Goal: Transaction & Acquisition: Purchase product/service

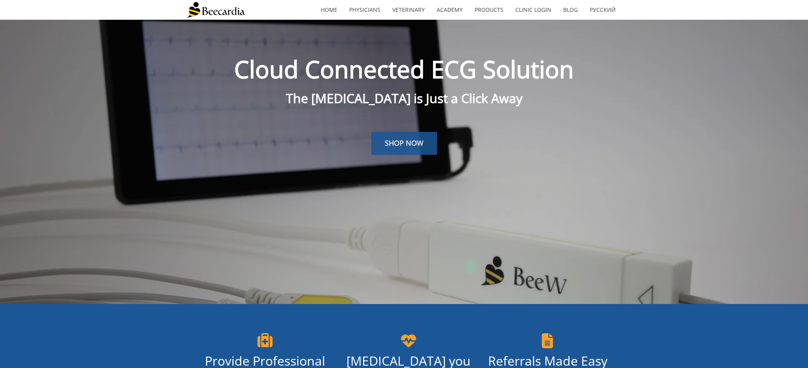
click at [406, 146] on span "SHOP NOW" at bounding box center [404, 142] width 39 height 9
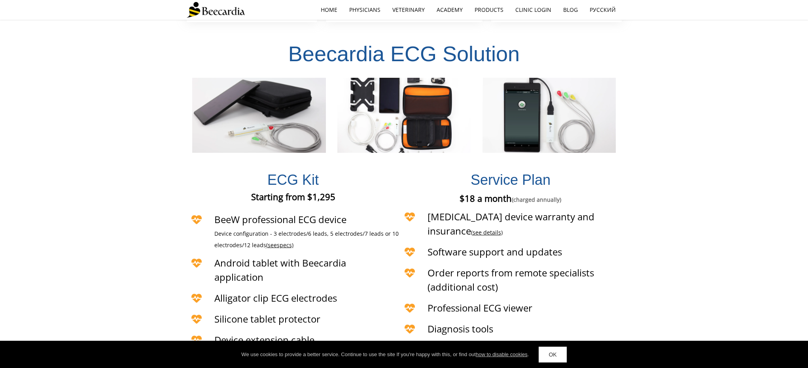
scroll to position [1808, 0]
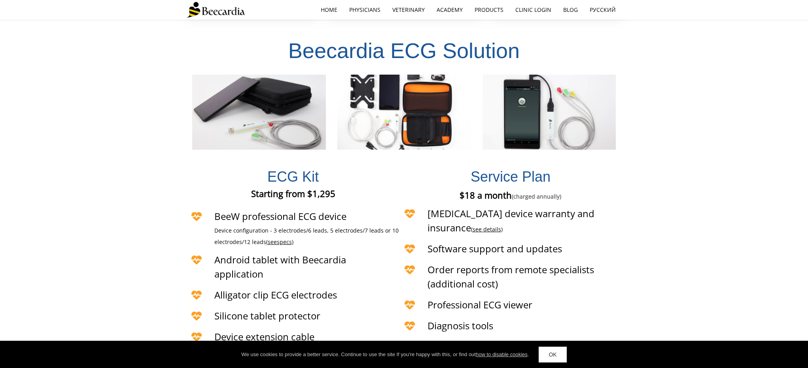
click at [280, 238] on span "specs)" at bounding box center [285, 242] width 17 height 8
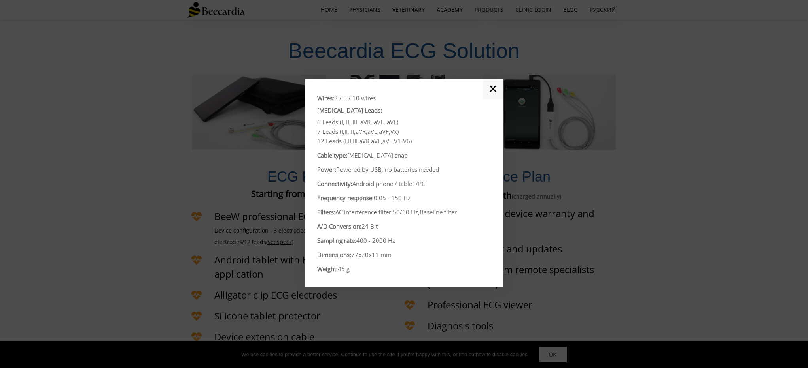
click at [493, 93] on link "✕" at bounding box center [493, 89] width 20 height 20
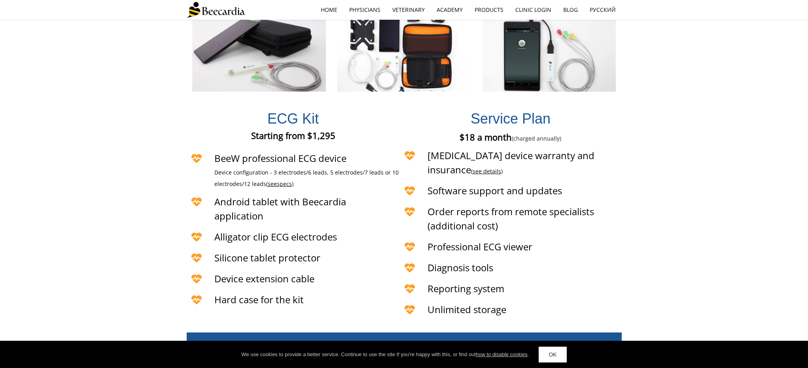
scroll to position [1867, 0]
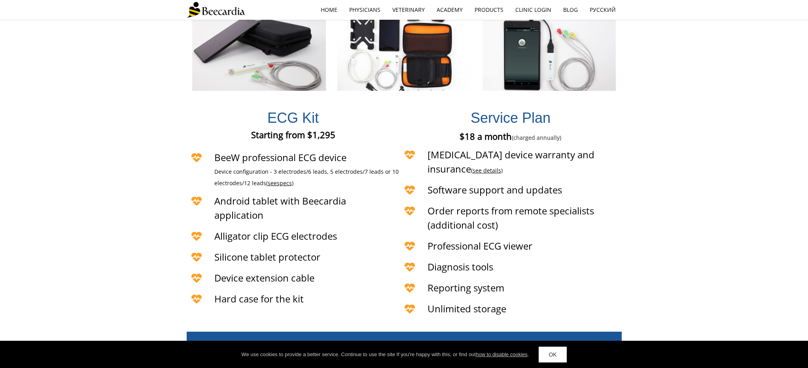
click at [501, 167] on link "see details" at bounding box center [486, 171] width 28 height 8
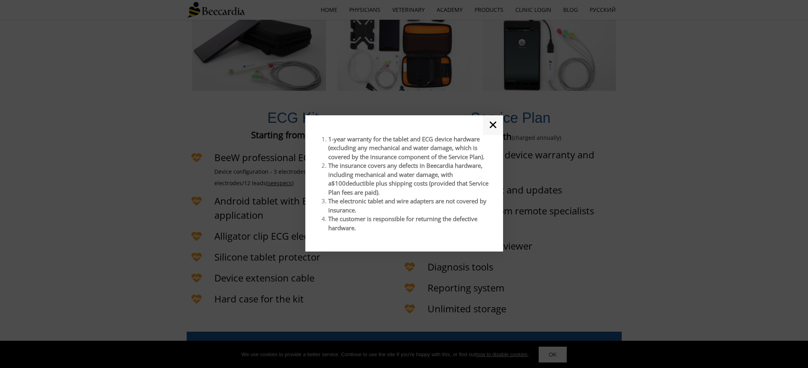
click at [608, 124] on div at bounding box center [404, 184] width 808 height 368
click at [618, 164] on div at bounding box center [404, 184] width 808 height 368
click at [493, 127] on link "✕" at bounding box center [493, 125] width 20 height 20
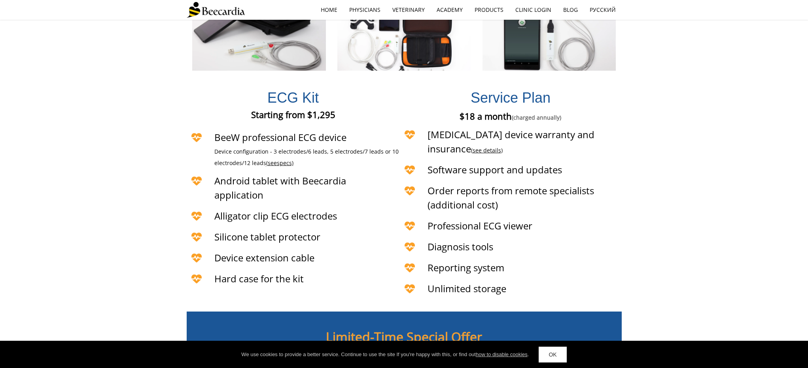
scroll to position [1862, 0]
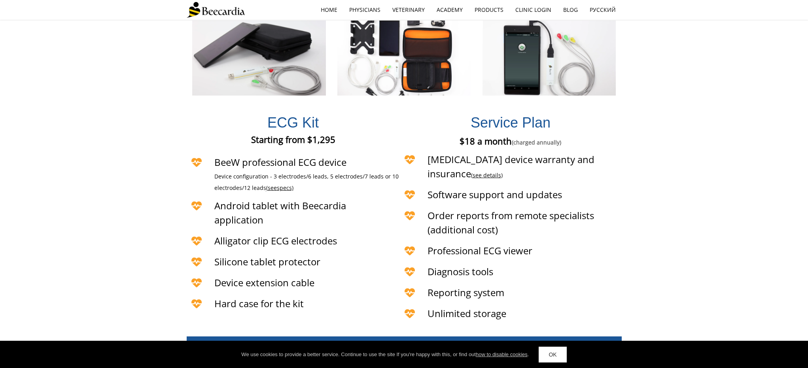
click at [501, 172] on link "see details" at bounding box center [486, 176] width 28 height 8
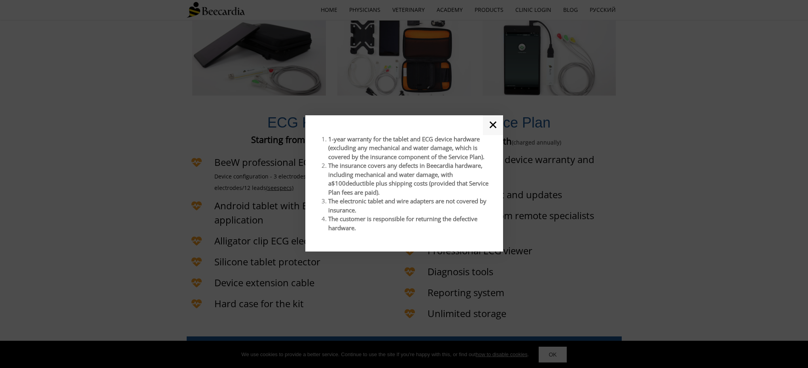
click at [490, 125] on link "✕" at bounding box center [493, 125] width 20 height 20
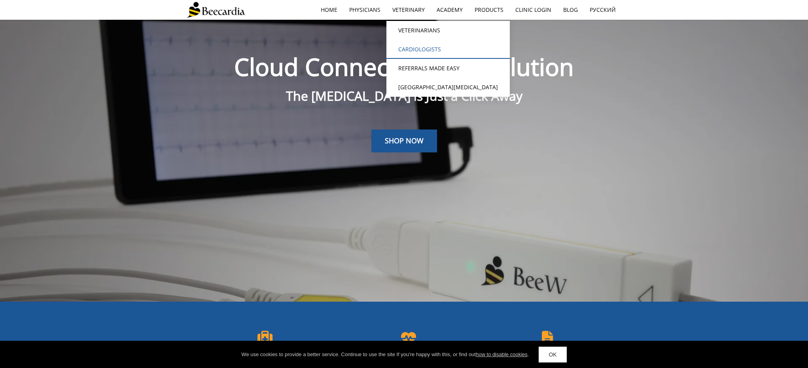
scroll to position [3, 0]
click at [434, 51] on link "Cardiologists" at bounding box center [447, 49] width 123 height 19
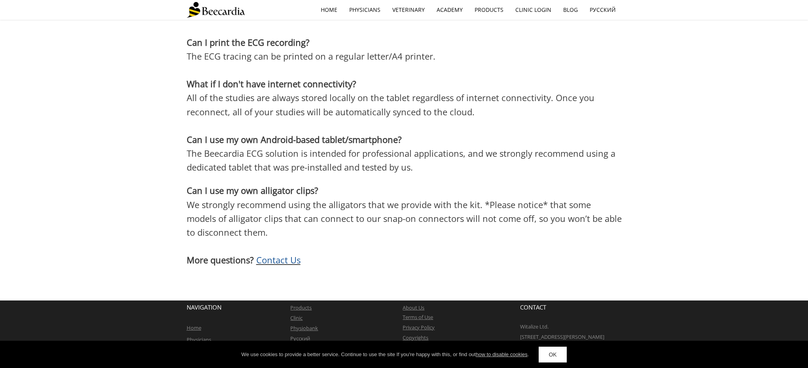
scroll to position [2232, 0]
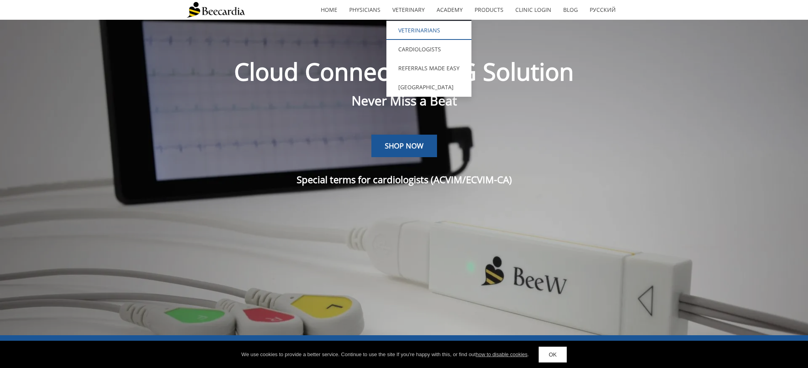
click at [406, 29] on link "Veterinarians" at bounding box center [428, 30] width 85 height 19
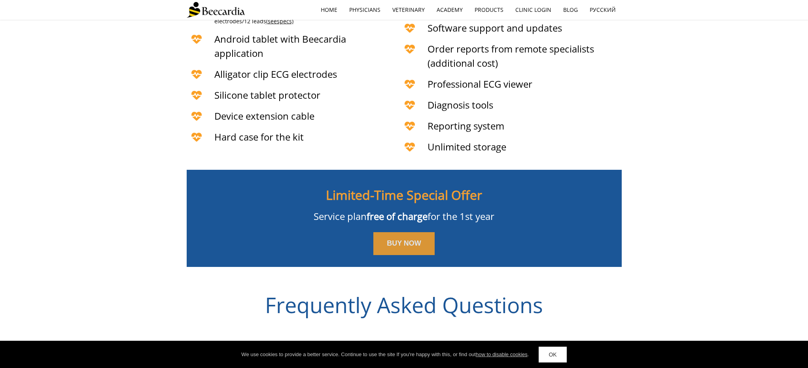
scroll to position [2029, 0]
click at [385, 232] on link "BUY NOW" at bounding box center [403, 243] width 61 height 23
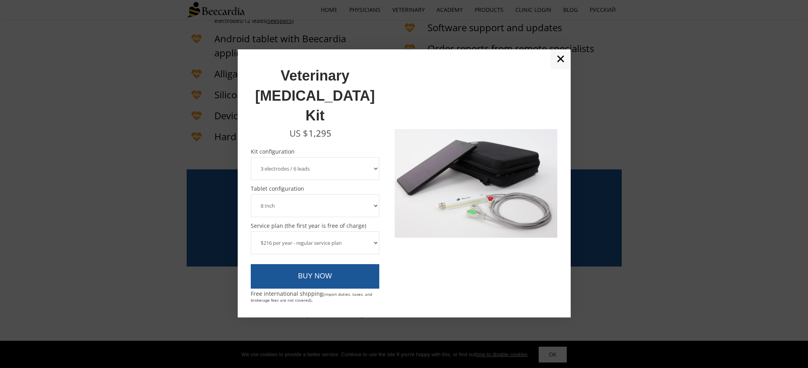
click at [332, 157] on select "3 electrodes / 6 leads 5 electrodes / 7 leads" at bounding box center [315, 168] width 129 height 23
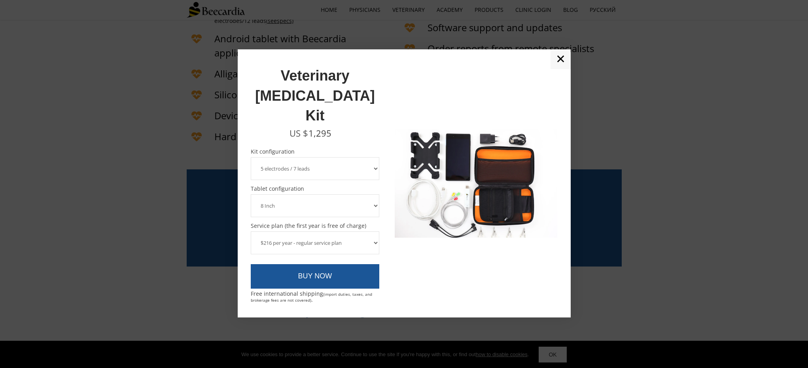
click at [251, 157] on select "3 electrodes / 6 leads 5 electrodes / 7 leads" at bounding box center [315, 168] width 129 height 23
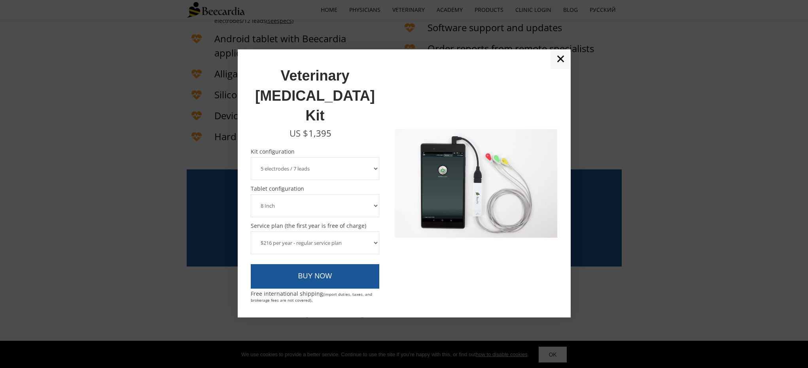
click at [335, 157] on select "3 electrodes / 6 leads 5 electrodes / 7 leads" at bounding box center [315, 168] width 129 height 23
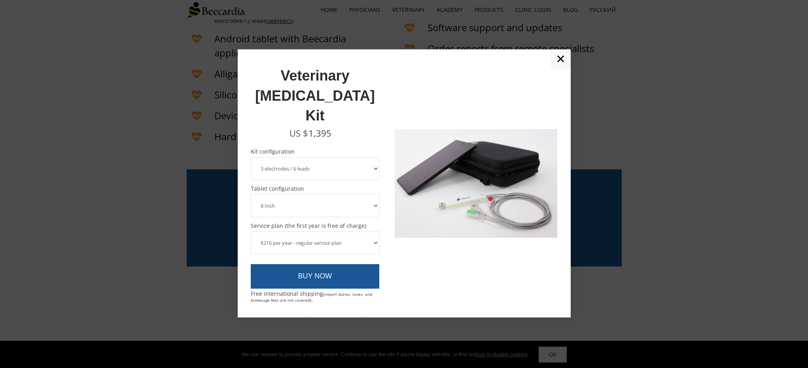
click at [251, 157] on select "3 electrodes / 6 leads 5 electrodes / 7 leads" at bounding box center [315, 168] width 129 height 23
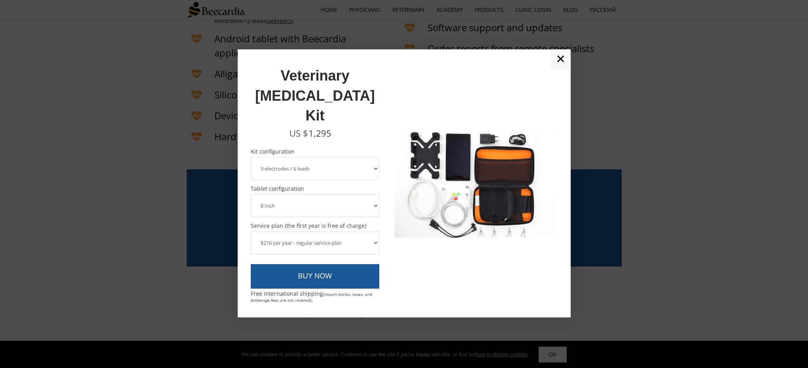
click at [320, 157] on select "3 electrodes / 6 leads 5 electrodes / 7 leads" at bounding box center [315, 168] width 129 height 23
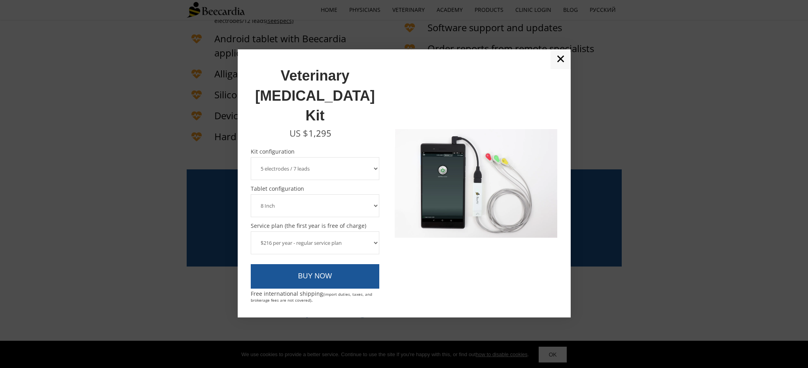
click at [251, 157] on select "3 electrodes / 6 leads 5 electrodes / 7 leads" at bounding box center [315, 168] width 129 height 23
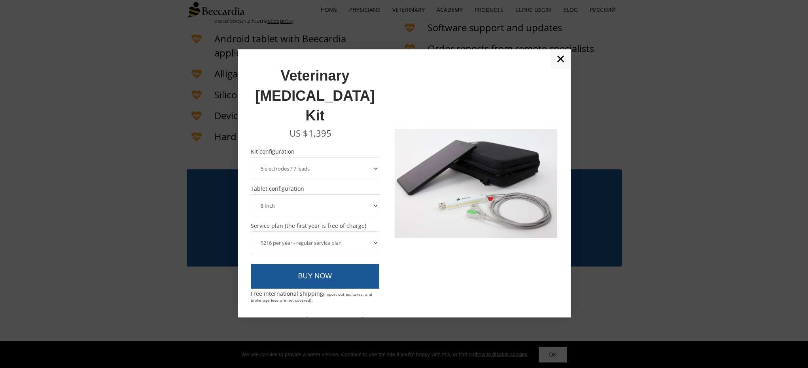
click at [319, 157] on select "3 electrodes / 6 leads 5 electrodes / 7 leads" at bounding box center [315, 168] width 129 height 23
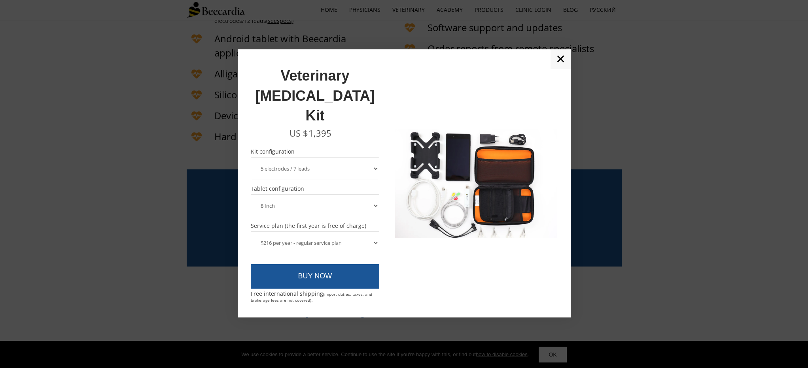
select select "3 electrodes / 6 leads"
click at [251, 157] on select "3 electrodes / 6 leads 5 electrodes / 7 leads" at bounding box center [315, 168] width 129 height 23
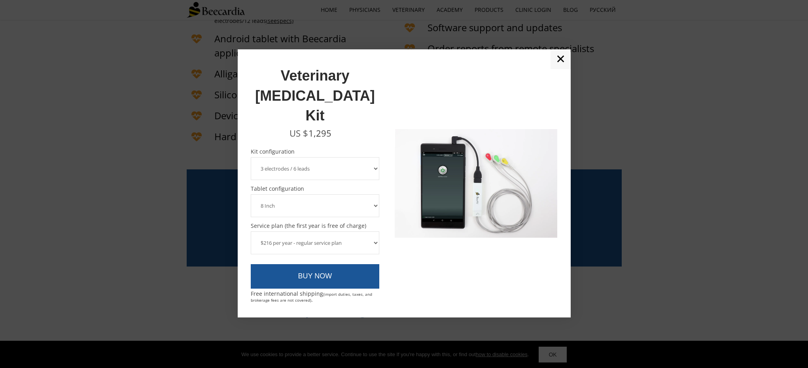
click at [307, 195] on select "8 Inch 10 Inch" at bounding box center [315, 206] width 129 height 23
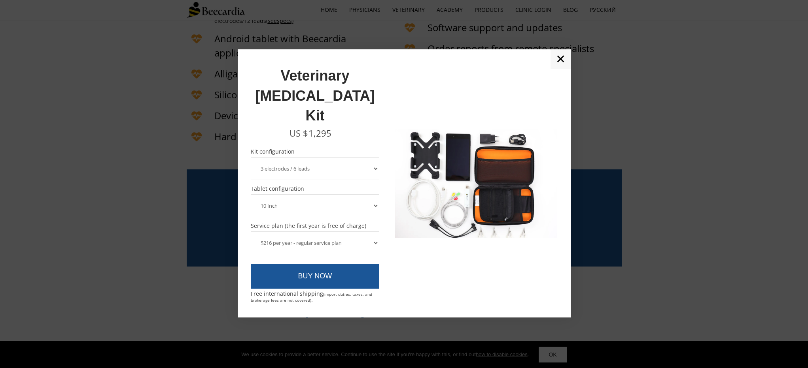
click at [251, 195] on select "8 Inch 10 Inch" at bounding box center [315, 206] width 129 height 23
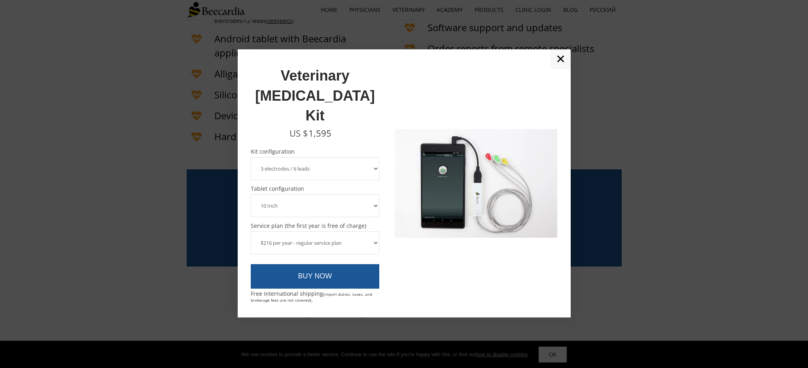
click at [304, 195] on select "8 Inch 10 Inch" at bounding box center [315, 206] width 129 height 23
select select "8 Inch"
click at [251, 195] on select "8 Inch 10 Inch" at bounding box center [315, 206] width 129 height 23
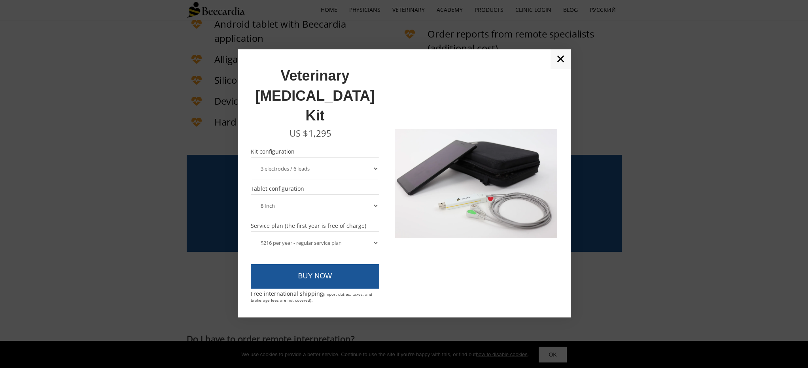
scroll to position [2062, 0]
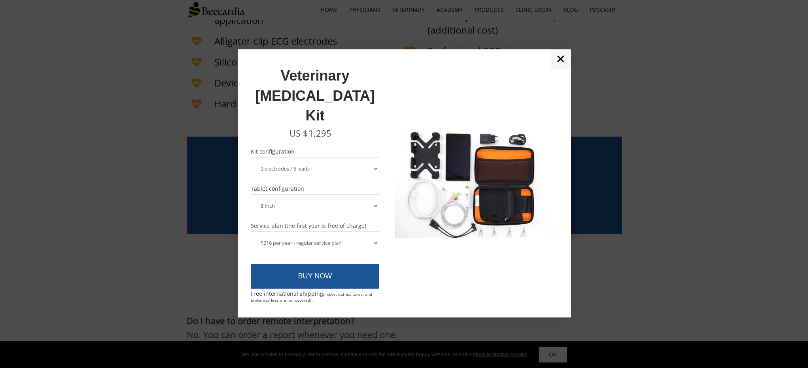
click at [344, 232] on select "$216 per year - regular service plan $120 per year - plan without the device in…" at bounding box center [315, 243] width 129 height 23
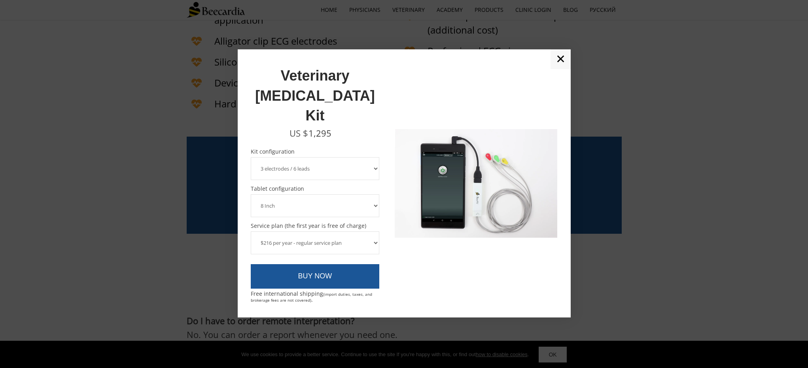
click at [251, 232] on select "$216 per year - regular service plan $120 per year - plan without the device in…" at bounding box center [315, 243] width 129 height 23
click at [295, 232] on select "$216 per year - regular service plan $120 per year - plan without the device in…" at bounding box center [315, 243] width 129 height 23
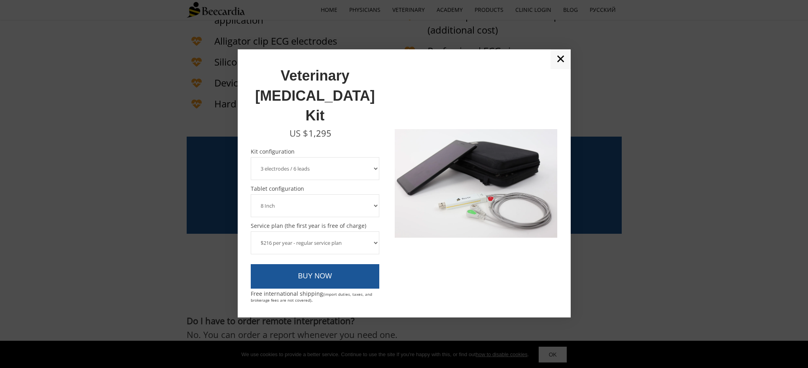
select select "$120 per year - plan without the device insurance"
click at [251, 232] on select "$216 per year - regular service plan $120 per year - plan without the device in…" at bounding box center [315, 243] width 129 height 23
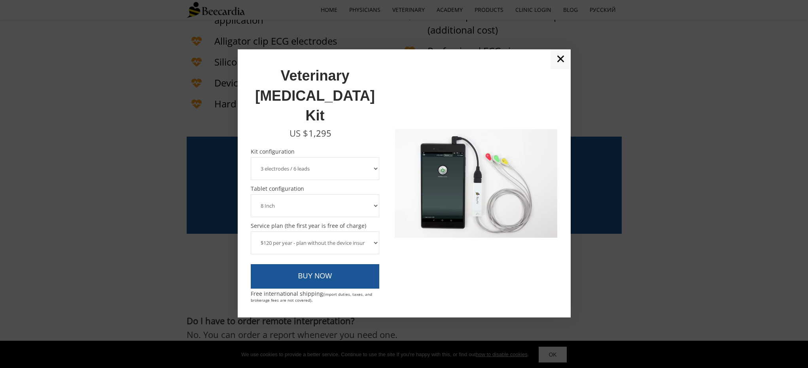
click at [295, 232] on select "$216 per year - regular service plan $120 per year - plan without the device in…" at bounding box center [315, 243] width 129 height 23
click at [559, 69] on link "✕" at bounding box center [560, 59] width 20 height 20
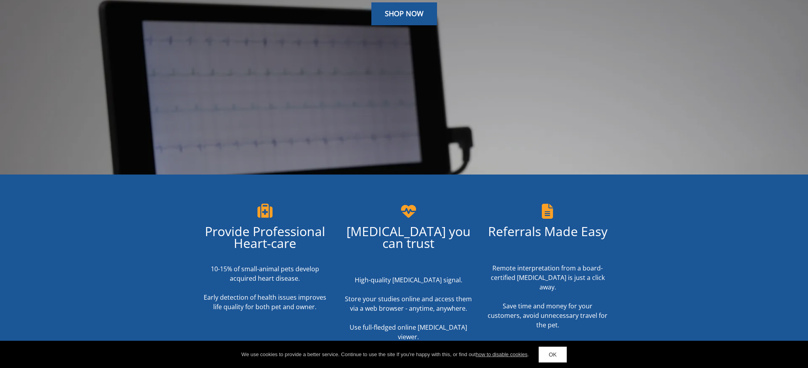
scroll to position [0, 0]
